Goal: Task Accomplishment & Management: Complete application form

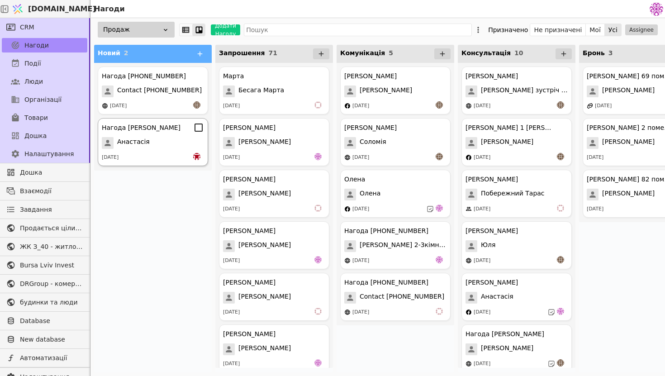
click at [155, 143] on div "Анастасія" at bounding box center [153, 143] width 102 height 12
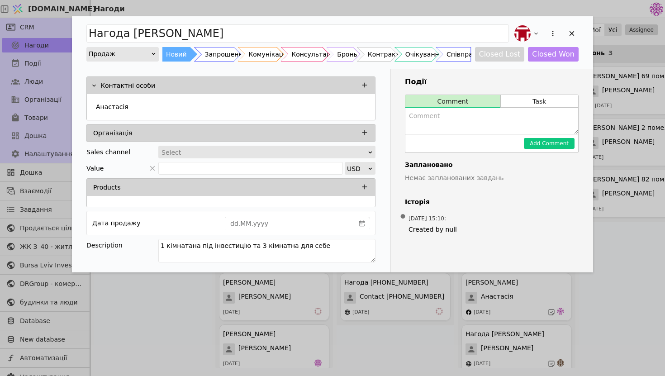
click at [431, 123] on textarea "Add Opportunity" at bounding box center [491, 121] width 173 height 26
click at [533, 27] on div "Add Opportunity" at bounding box center [526, 34] width 29 height 20
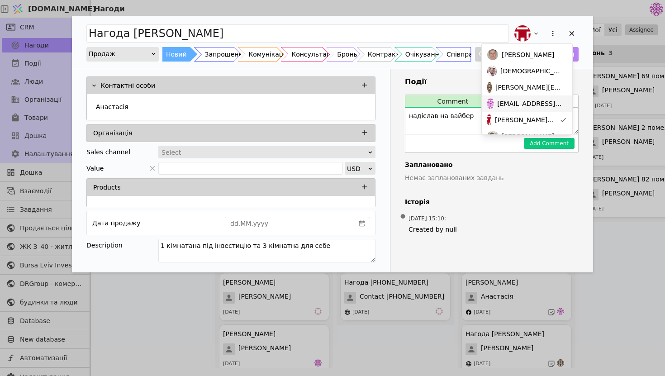
click at [521, 99] on span "[EMAIL_ADDRESS][DOMAIN_NAME]" at bounding box center [530, 103] width 66 height 9
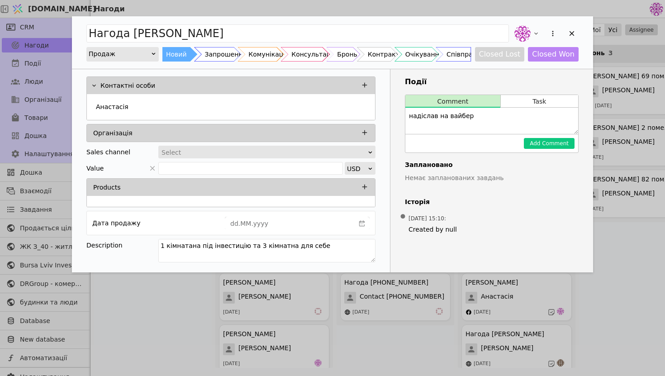
click at [513, 112] on textarea "надіслав на вайбер" at bounding box center [491, 121] width 173 height 26
type textarea "надіслав на вайбер планування"
click at [559, 143] on button "Add Comment" at bounding box center [549, 143] width 51 height 11
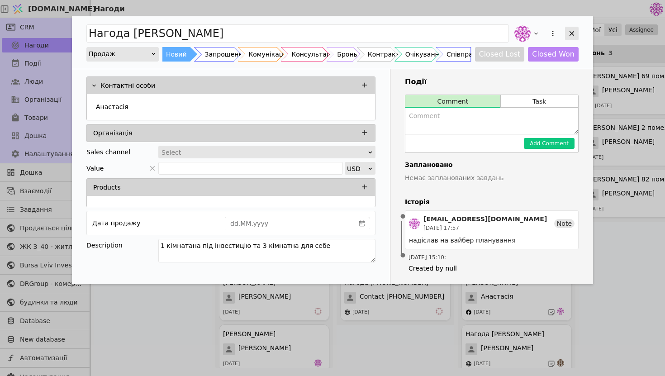
click at [578, 32] on div "Add Opportunity" at bounding box center [572, 34] width 14 height 14
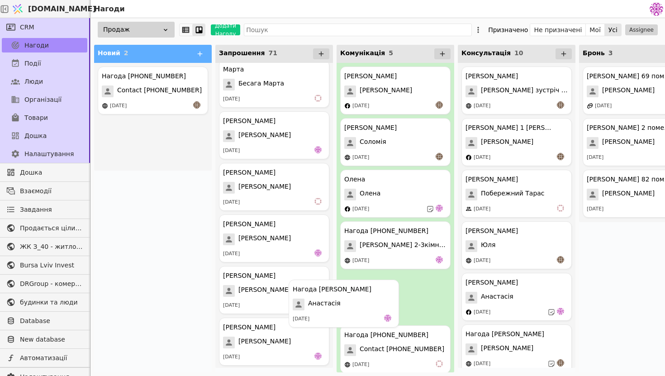
scroll to position [7, 0]
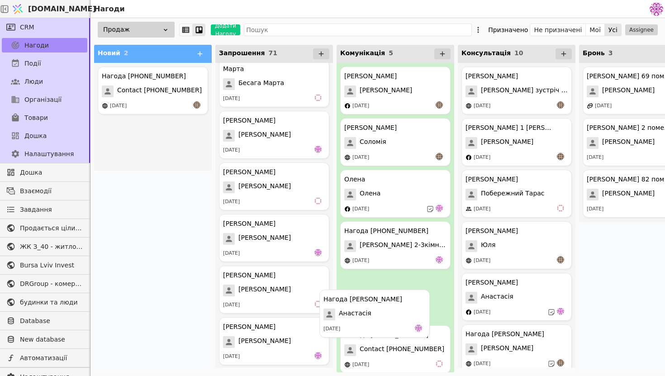
drag, startPoint x: 134, startPoint y: 144, endPoint x: 358, endPoint y: 315, distance: 282.3
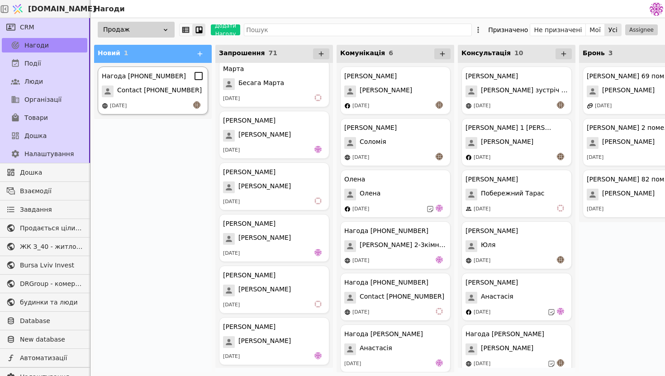
click at [167, 95] on span "Contact [PHONE_NUMBER]" at bounding box center [159, 91] width 85 height 12
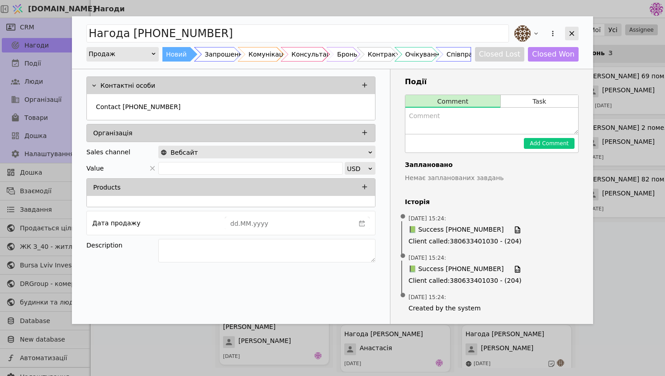
click at [568, 32] on icon "Add Opportunity" at bounding box center [572, 33] width 8 height 8
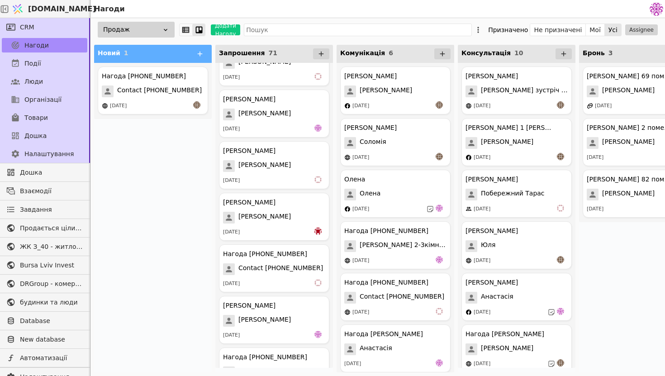
scroll to position [692, 0]
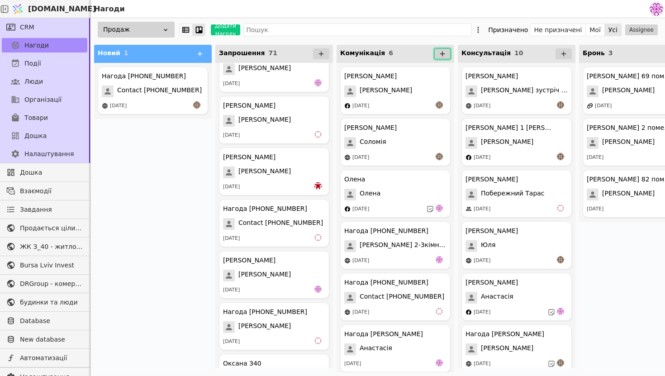
click at [439, 48] on button at bounding box center [442, 53] width 16 height 11
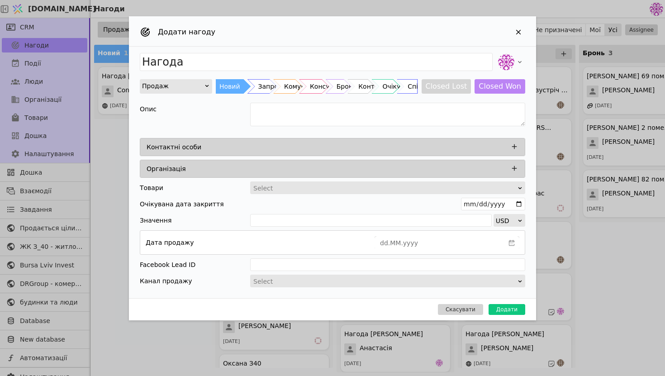
click at [315, 152] on div "Контактні особи" at bounding box center [335, 147] width 377 height 13
click at [515, 147] on icon "Add Opportunity" at bounding box center [514, 146] width 8 height 8
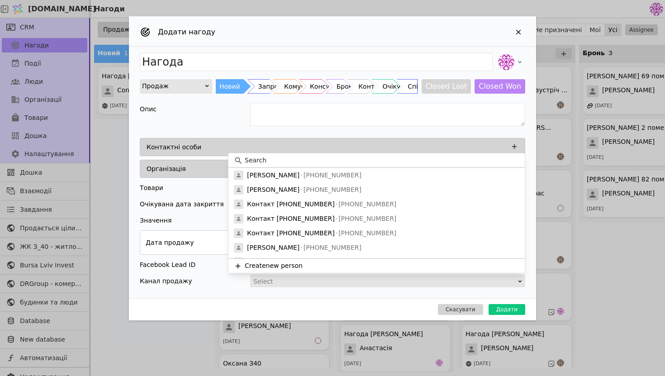
drag, startPoint x: 277, startPoint y: 263, endPoint x: 298, endPoint y: 165, distance: 100.2
click at [297, 165] on div "[PERSON_NAME] [PHONE_NUMBER] Надія [PHONE_NUMBER] Контакт [PHONE_NUMBER] [PHONE…" at bounding box center [376, 212] width 296 height 119
click at [298, 165] on input at bounding box center [382, 160] width 275 height 9
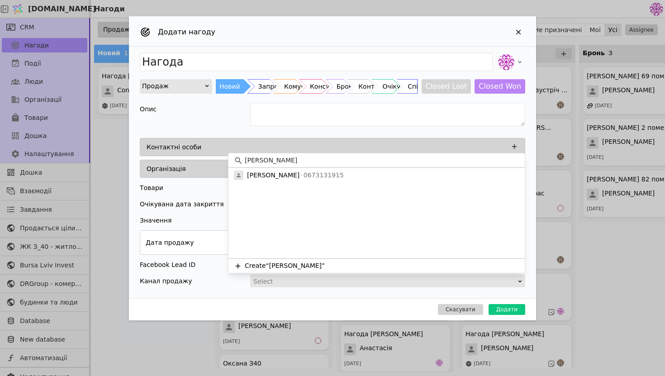
type input "[PERSON_NAME]"
click at [345, 176] on div "[PERSON_NAME] 0673131915" at bounding box center [376, 175] width 296 height 14
type input "Нагода [PERSON_NAME]"
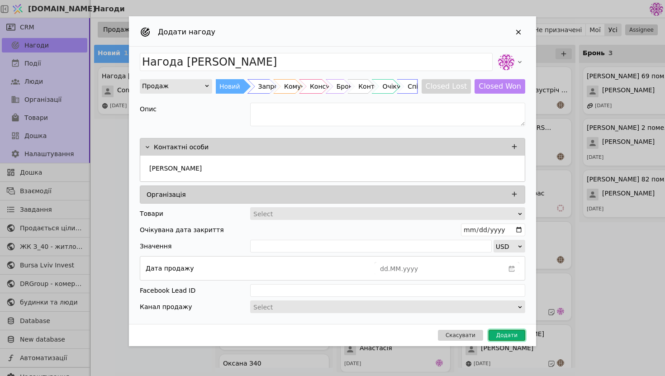
click at [498, 332] on button "Додати" at bounding box center [506, 335] width 37 height 11
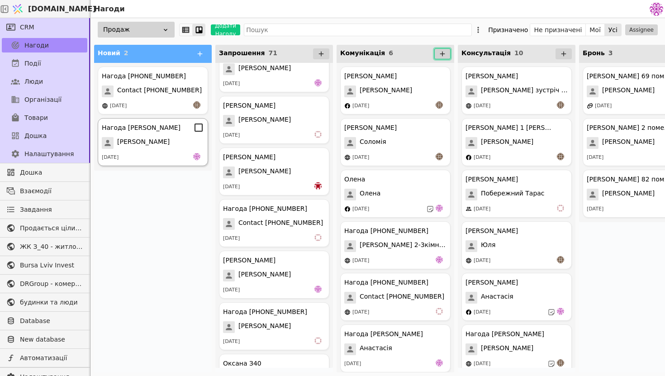
click at [161, 148] on div "[PERSON_NAME]" at bounding box center [153, 143] width 102 height 12
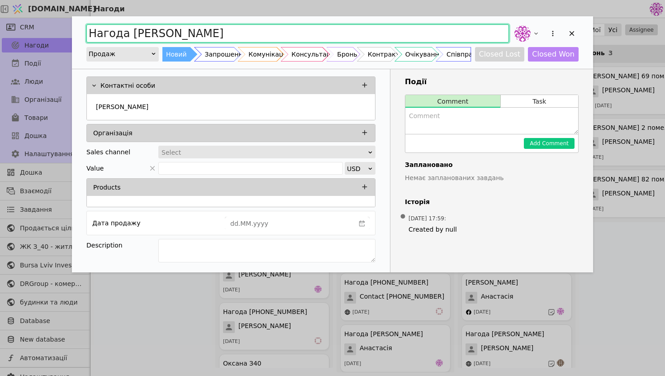
drag, startPoint x: 128, startPoint y: 36, endPoint x: 63, endPoint y: 36, distance: 64.7
click at [63, 36] on div "Нагода [PERSON_NAME] Новий Запрошення Комунікація Консультація Бронь Контракт О…" at bounding box center [332, 188] width 665 height 376
type input "[PERSON_NAME]"
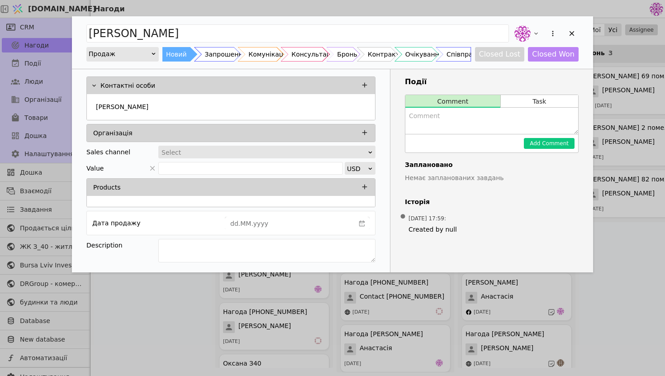
click at [426, 123] on textarea "Add Opportunity" at bounding box center [491, 121] width 173 height 26
type textarea "і"
click at [316, 247] on textarea "Add Opportunity" at bounding box center [266, 251] width 217 height 24
type textarea "однокімнатні для інвестиції"
click at [573, 33] on icon "Add Opportunity" at bounding box center [572, 33] width 8 height 8
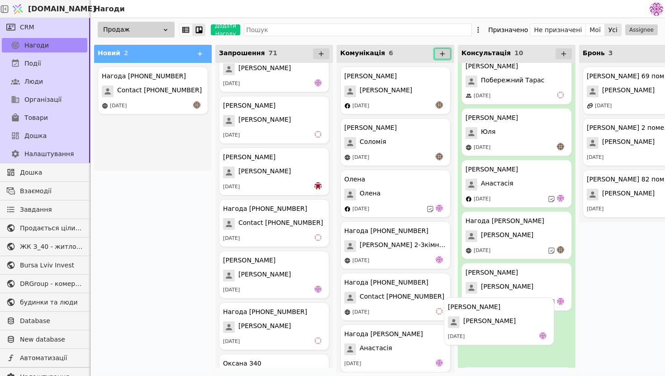
scroll to position [148, 0]
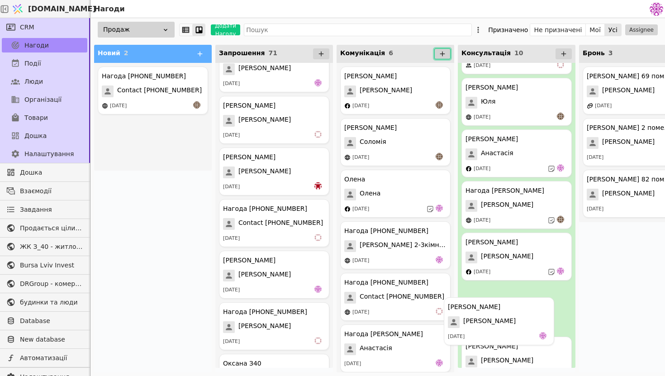
drag, startPoint x: 165, startPoint y: 137, endPoint x: 515, endPoint y: 318, distance: 393.8
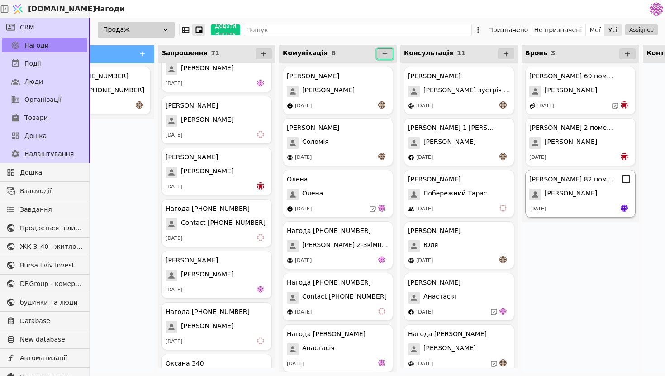
scroll to position [0, 64]
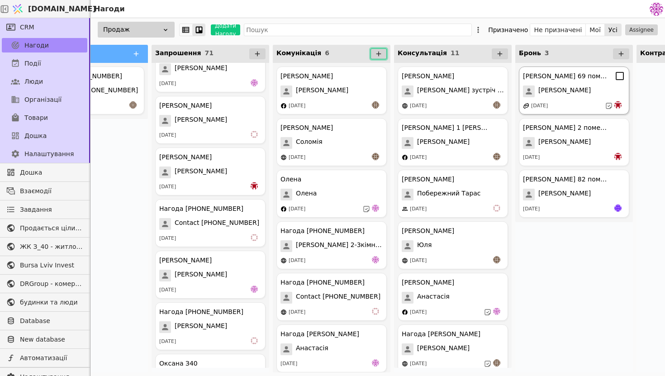
click at [569, 87] on span "[PERSON_NAME]" at bounding box center [564, 91] width 52 height 12
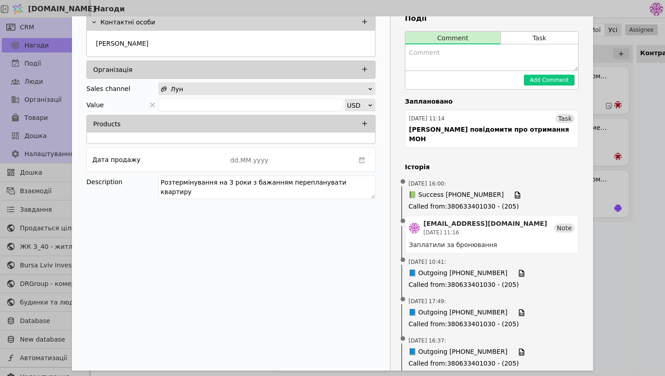
scroll to position [72, 0]
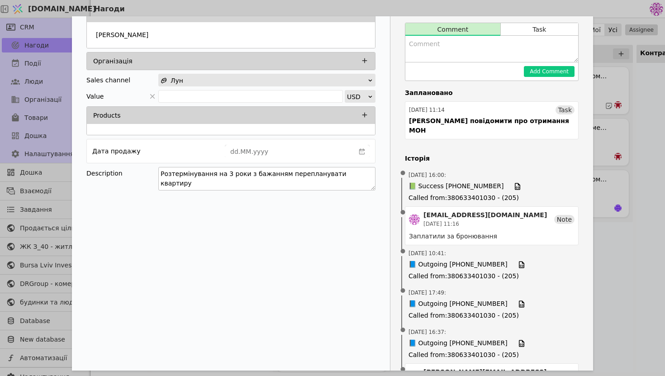
drag, startPoint x: 363, startPoint y: 175, endPoint x: 248, endPoint y: 171, distance: 114.5
click at [248, 171] on textarea "Розтермінування на 3 роки з бажанням перепланувати квартиру" at bounding box center [266, 179] width 217 height 24
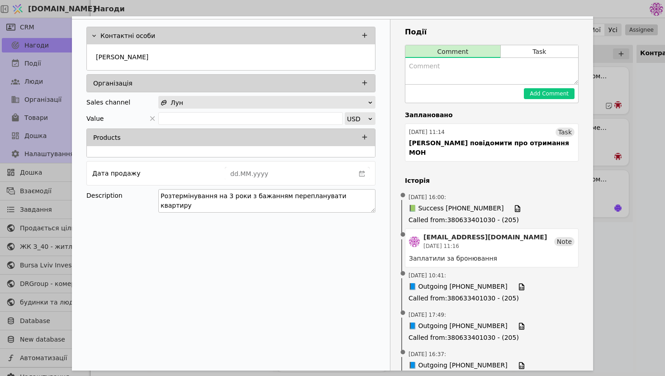
click at [363, 202] on textarea "Розтермінування на 3 роки з бажанням перепланувати квартиру" at bounding box center [266, 201] width 217 height 24
drag, startPoint x: 369, startPoint y: 199, endPoint x: 117, endPoint y: 164, distance: 254.4
click at [117, 164] on div "Контактні особи [PERSON_NAME] Організація Sales channel Лун Value USD Products …" at bounding box center [231, 120] width 318 height 203
type textarea "О"
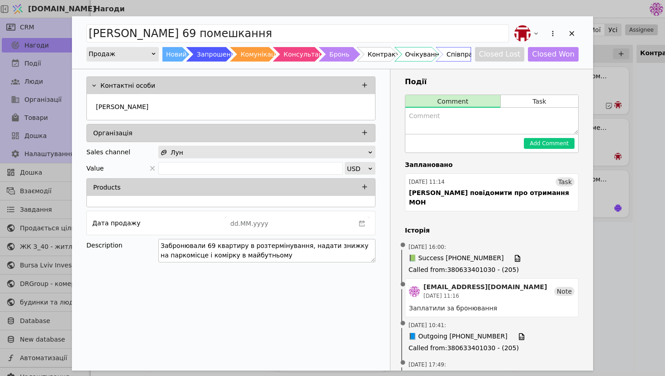
scroll to position [0, 0]
drag, startPoint x: 282, startPoint y: 253, endPoint x: 305, endPoint y: 246, distance: 23.9
click at [305, 246] on textarea "Забронювали 69 квартиру в розтермінування, надати знижку на паркомісце і комірк…" at bounding box center [266, 251] width 217 height 24
type textarea "Забронювали 69 квартиру в розтермінування, 1 квадрат в подарунок"
click at [572, 27] on div "Add Opportunity" at bounding box center [572, 34] width 14 height 14
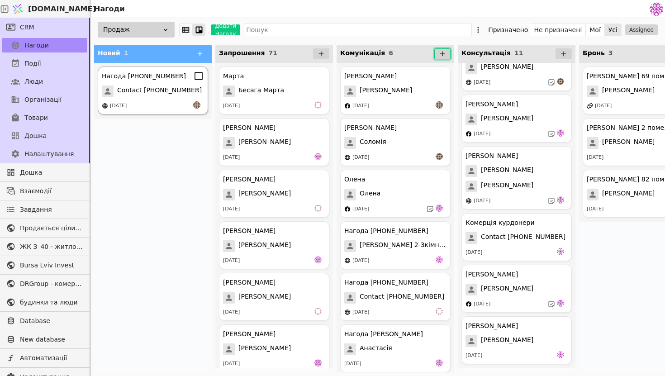
click at [166, 97] on div "Нагода [PHONE_NUMBER] Contact [PHONE_NUMBER] [DATE]" at bounding box center [153, 90] width 110 height 48
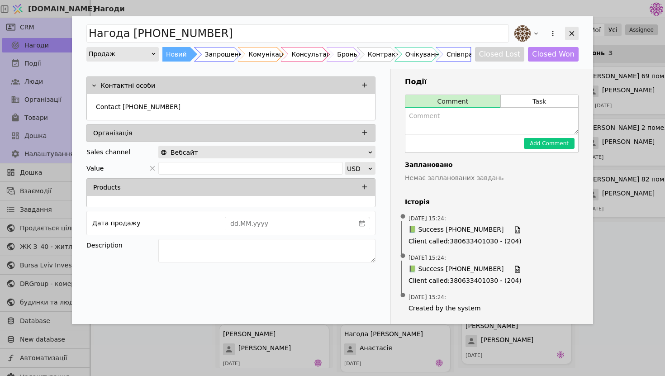
click at [573, 27] on div "Add Opportunity" at bounding box center [572, 34] width 14 height 14
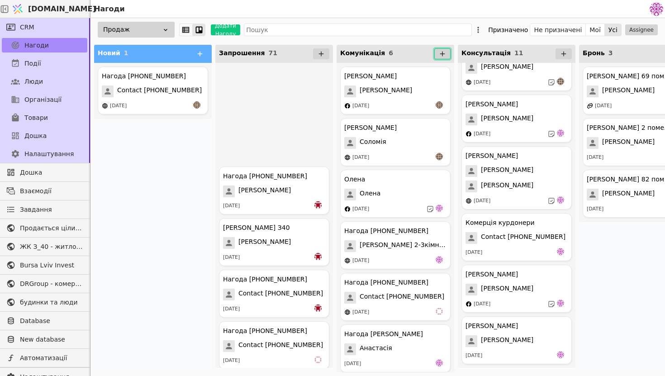
scroll to position [1690, 0]
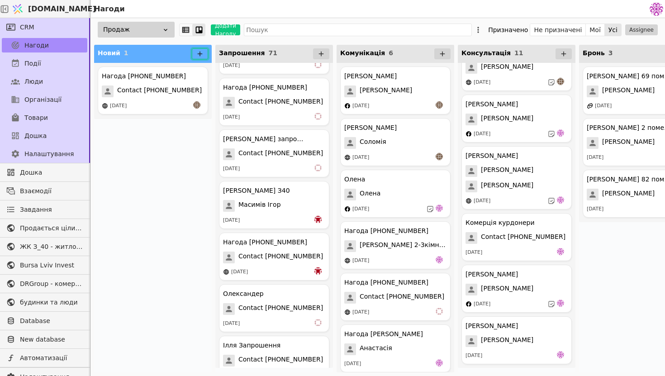
click at [195, 57] on button at bounding box center [200, 53] width 16 height 11
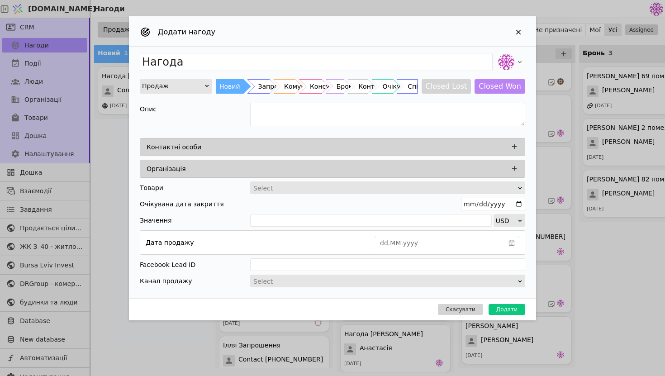
click at [265, 150] on div "Контактні особи" at bounding box center [335, 147] width 377 height 13
click at [514, 145] on icon "Add Opportunity" at bounding box center [514, 146] width 5 height 5
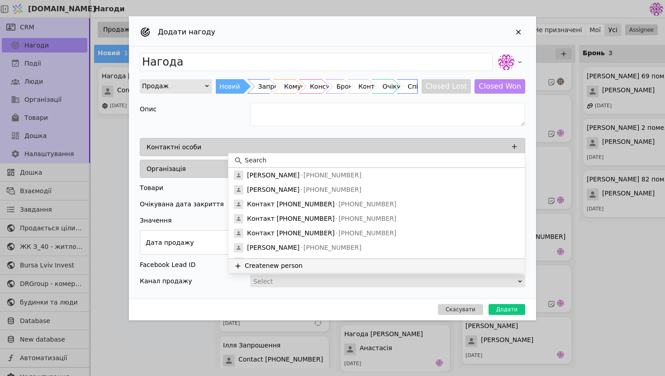
click at [306, 261] on button "Create new person" at bounding box center [376, 265] width 296 height 14
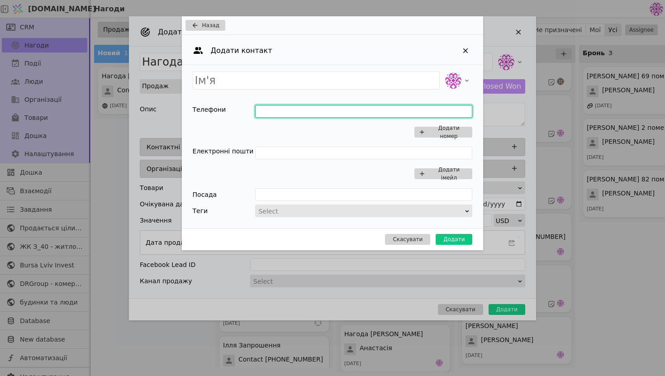
click at [271, 116] on input "Add Opportunity" at bounding box center [363, 111] width 217 height 13
type input "0686445376"
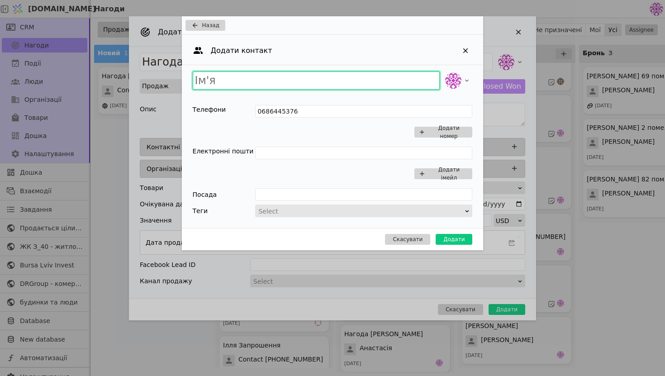
click at [269, 81] on input "Add Opportunity" at bounding box center [316, 80] width 247 height 18
type input "[PERSON_NAME]"
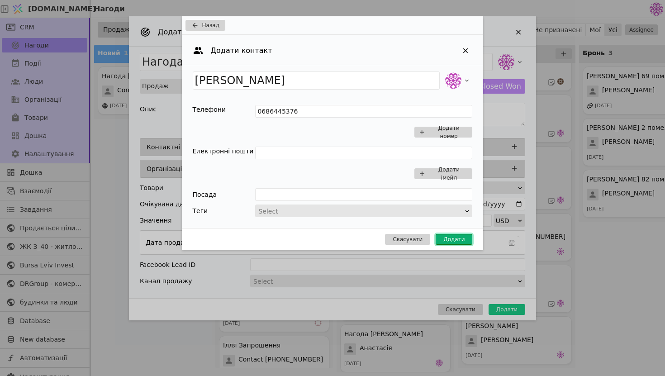
click at [446, 241] on button "Додати" at bounding box center [454, 239] width 37 height 11
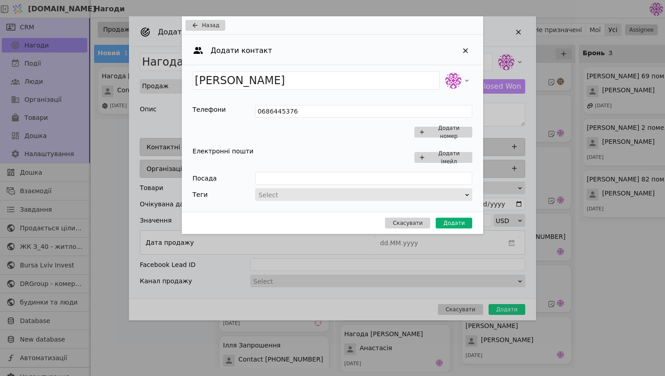
type input "Нагода [PERSON_NAME]"
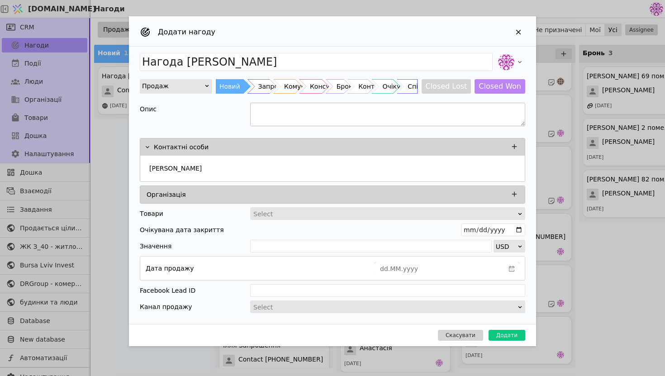
click at [305, 115] on textarea "Add Opportunity" at bounding box center [387, 115] width 275 height 24
type textarea "Двокімнатна для проживання + знижка 1 квадратний метр"
click at [516, 33] on icon "Add Opportunity" at bounding box center [518, 32] width 8 height 8
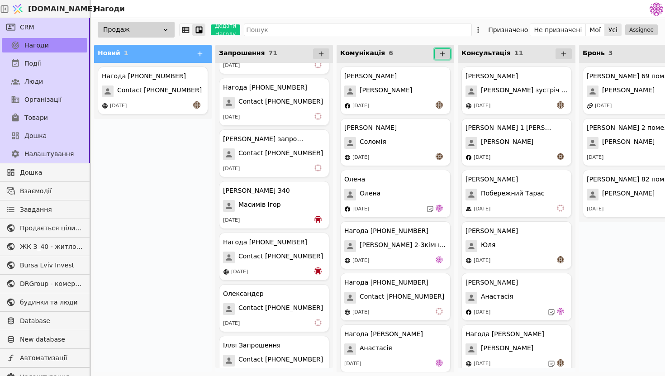
click at [445, 58] on button at bounding box center [442, 53] width 16 height 11
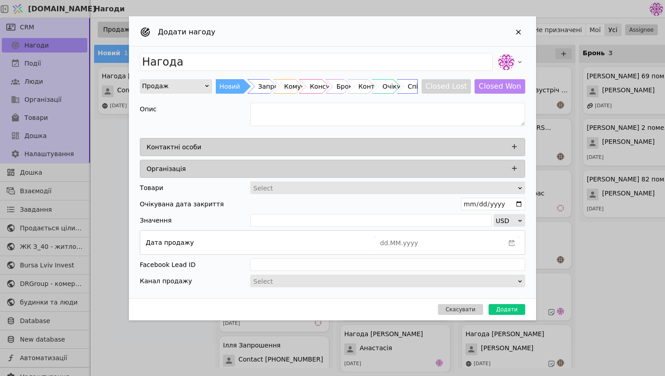
click at [402, 145] on div "Контактні особи" at bounding box center [335, 147] width 377 height 13
click at [519, 148] on button "Add Opportunity" at bounding box center [514, 147] width 12 height 12
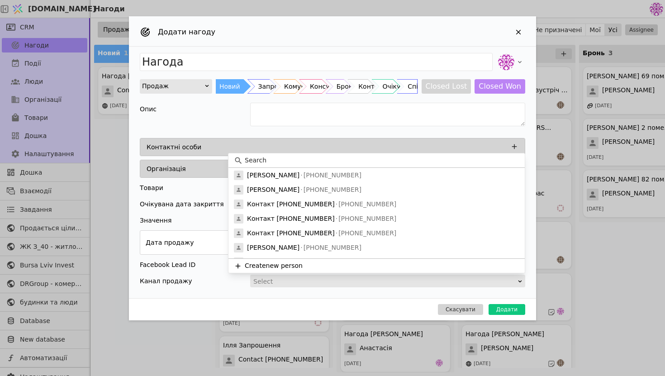
click at [316, 153] on div "[PERSON_NAME] [PHONE_NUMBER] Надія [PHONE_NUMBER] Контакт [PHONE_NUMBER] [PHONE…" at bounding box center [376, 213] width 297 height 120
click at [316, 157] on input at bounding box center [382, 160] width 275 height 9
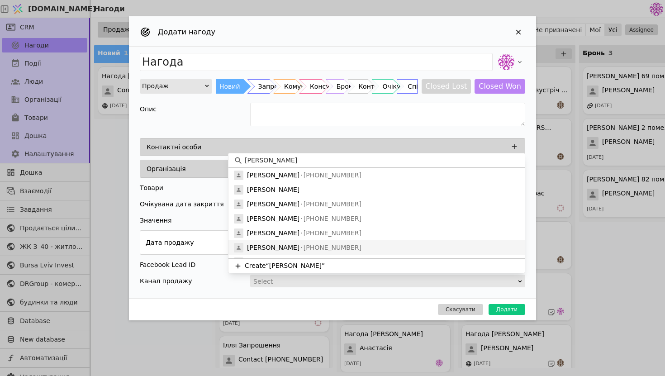
scroll to position [25, 0]
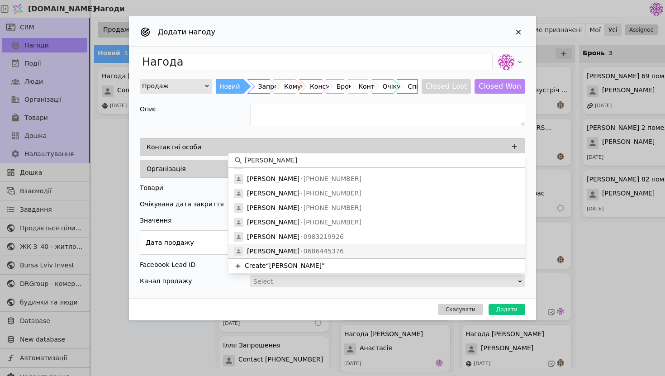
type input "[PERSON_NAME]"
click at [339, 252] on div "[PERSON_NAME] 0686445376" at bounding box center [376, 251] width 296 height 14
type input "Нагода [PERSON_NAME]"
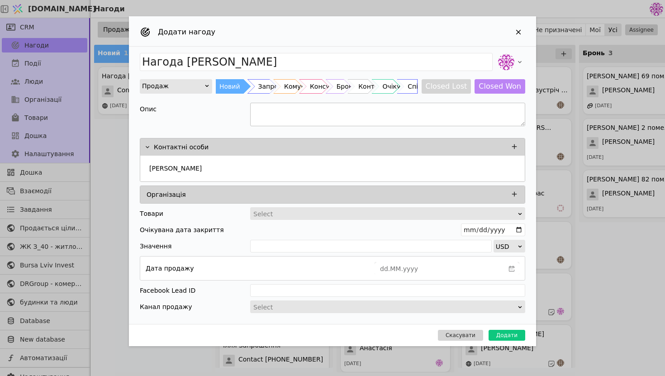
click at [295, 112] on textarea "Add Opportunity" at bounding box center [387, 115] width 275 height 24
click at [317, 110] on textarea "2 кімнатна для себе_ знижка" at bounding box center [387, 115] width 275 height 24
click at [351, 104] on textarea "2 кімнатна для себе - знижка" at bounding box center [387, 115] width 275 height 24
click at [351, 112] on textarea "2 кімнатна для себе - знижка" at bounding box center [387, 115] width 275 height 24
type textarea "2 кімнатна для себе - знижка з презентації"
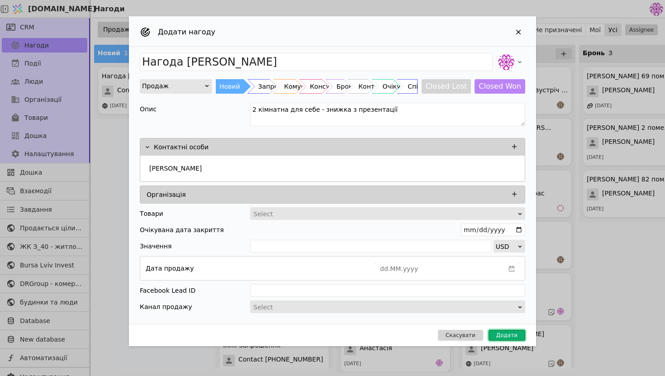
click at [512, 337] on button "Додати" at bounding box center [506, 335] width 37 height 11
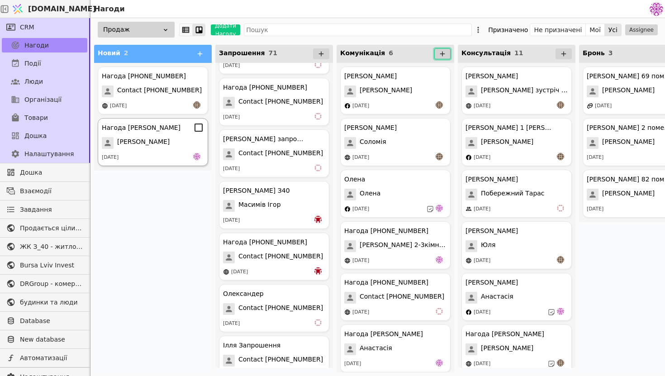
click at [163, 161] on div "[DATE]" at bounding box center [153, 157] width 102 height 9
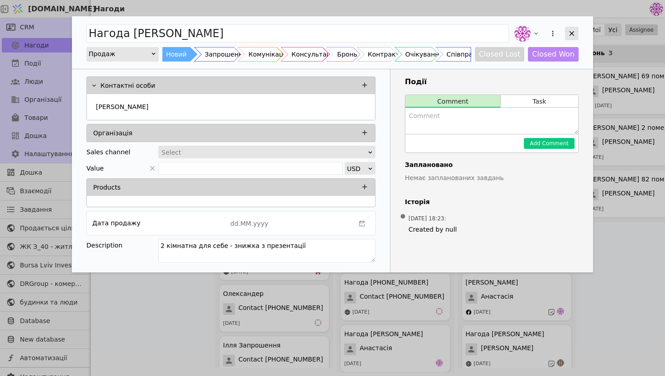
click at [573, 38] on div "Add Opportunity" at bounding box center [572, 34] width 14 height 14
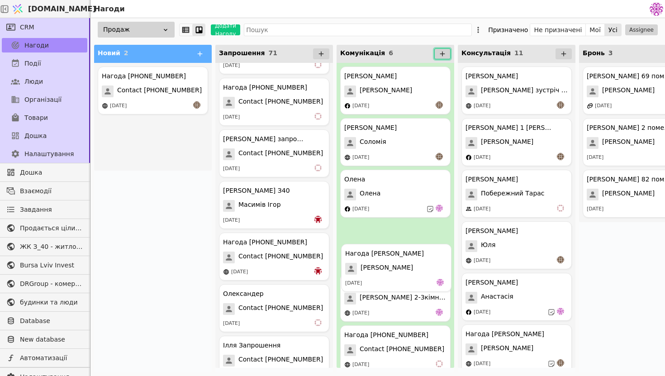
drag, startPoint x: 177, startPoint y: 146, endPoint x: 423, endPoint y: 272, distance: 276.5
